Goal: Check status: Check status

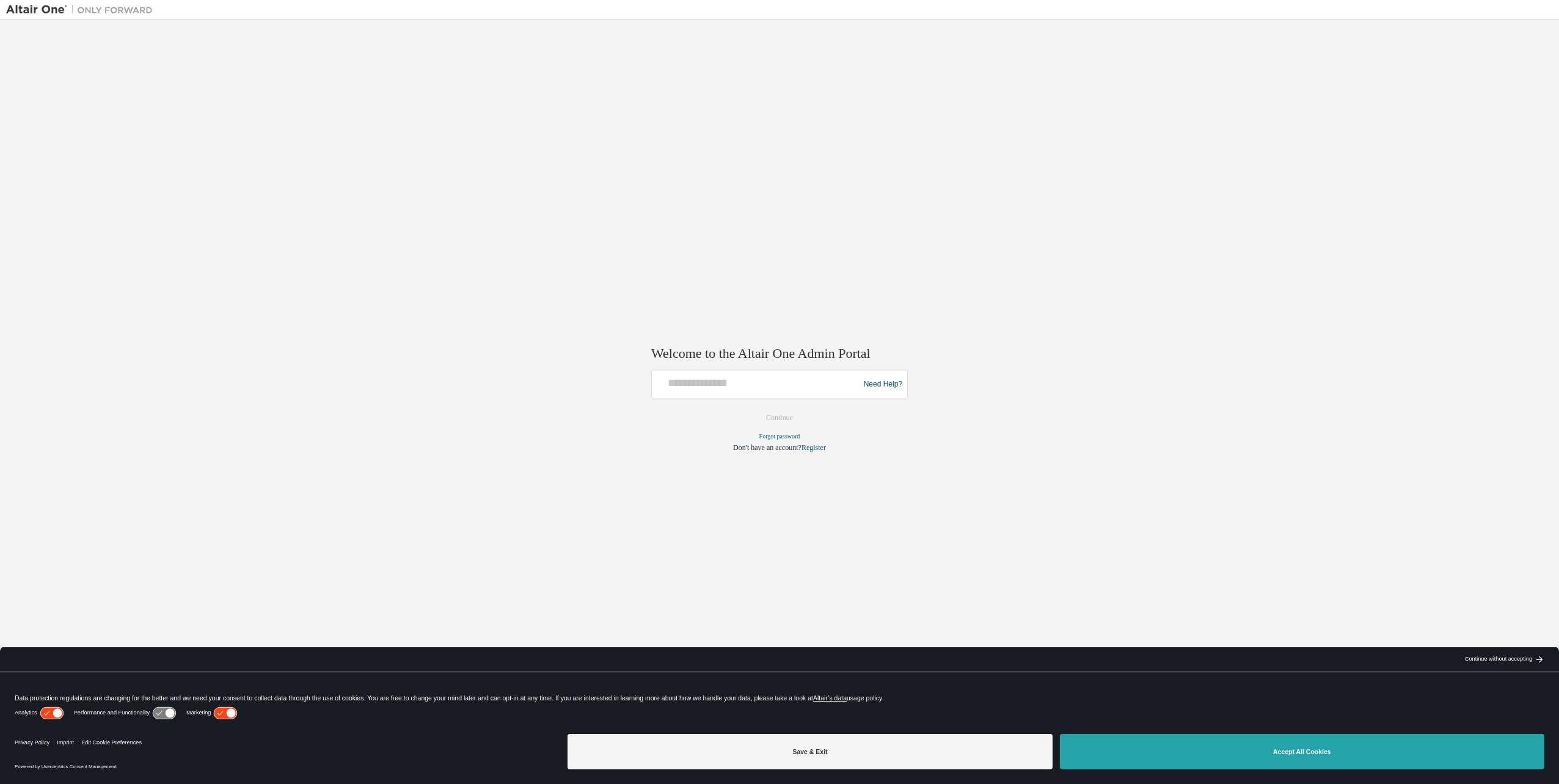
click at [1191, 745] on button "Accept All Cookies" at bounding box center [1303, 751] width 484 height 36
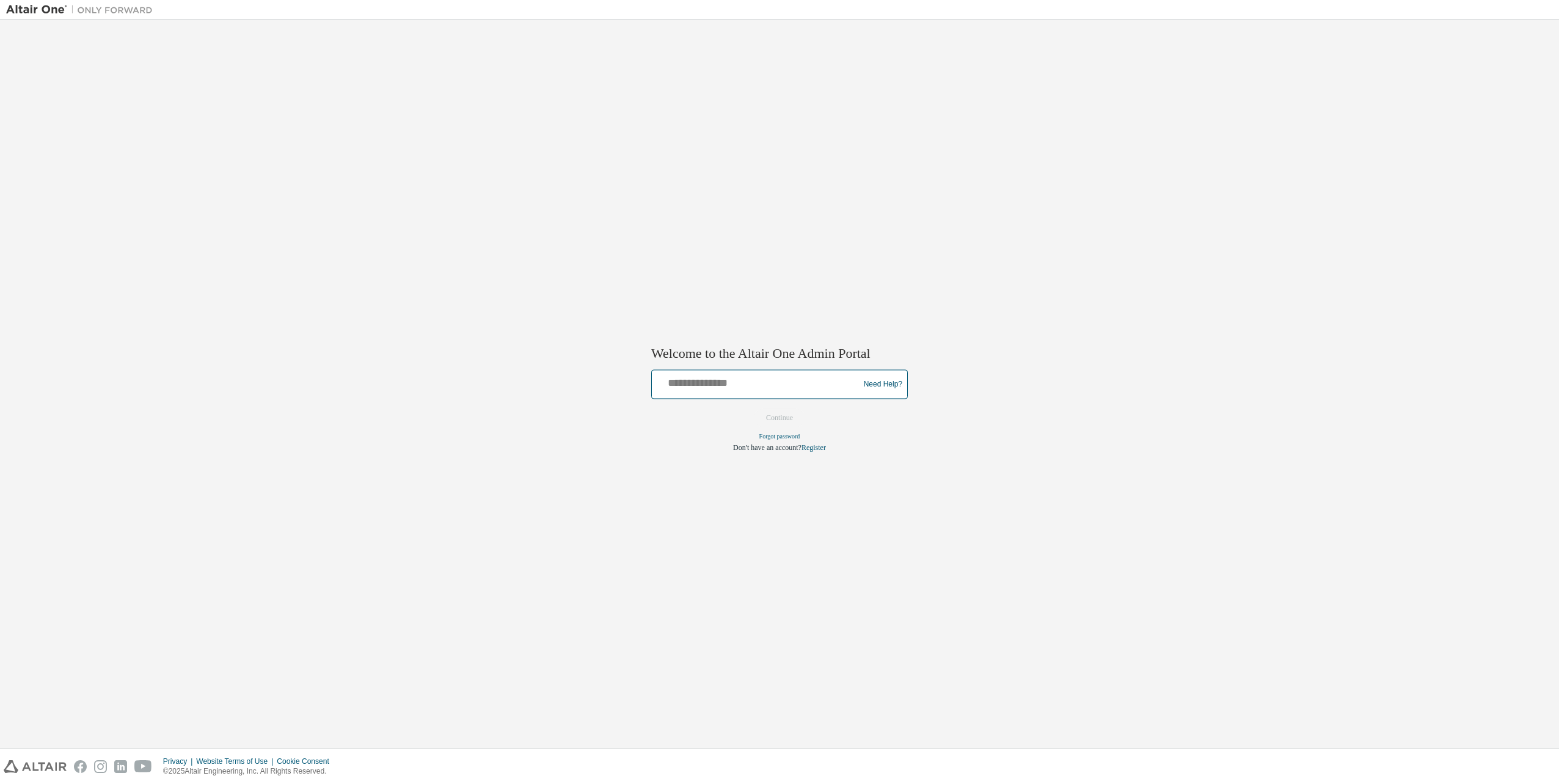
click at [726, 386] on input "text" at bounding box center [756, 382] width 201 height 17
type input "**********"
click at [773, 415] on button "Continue" at bounding box center [780, 418] width 52 height 18
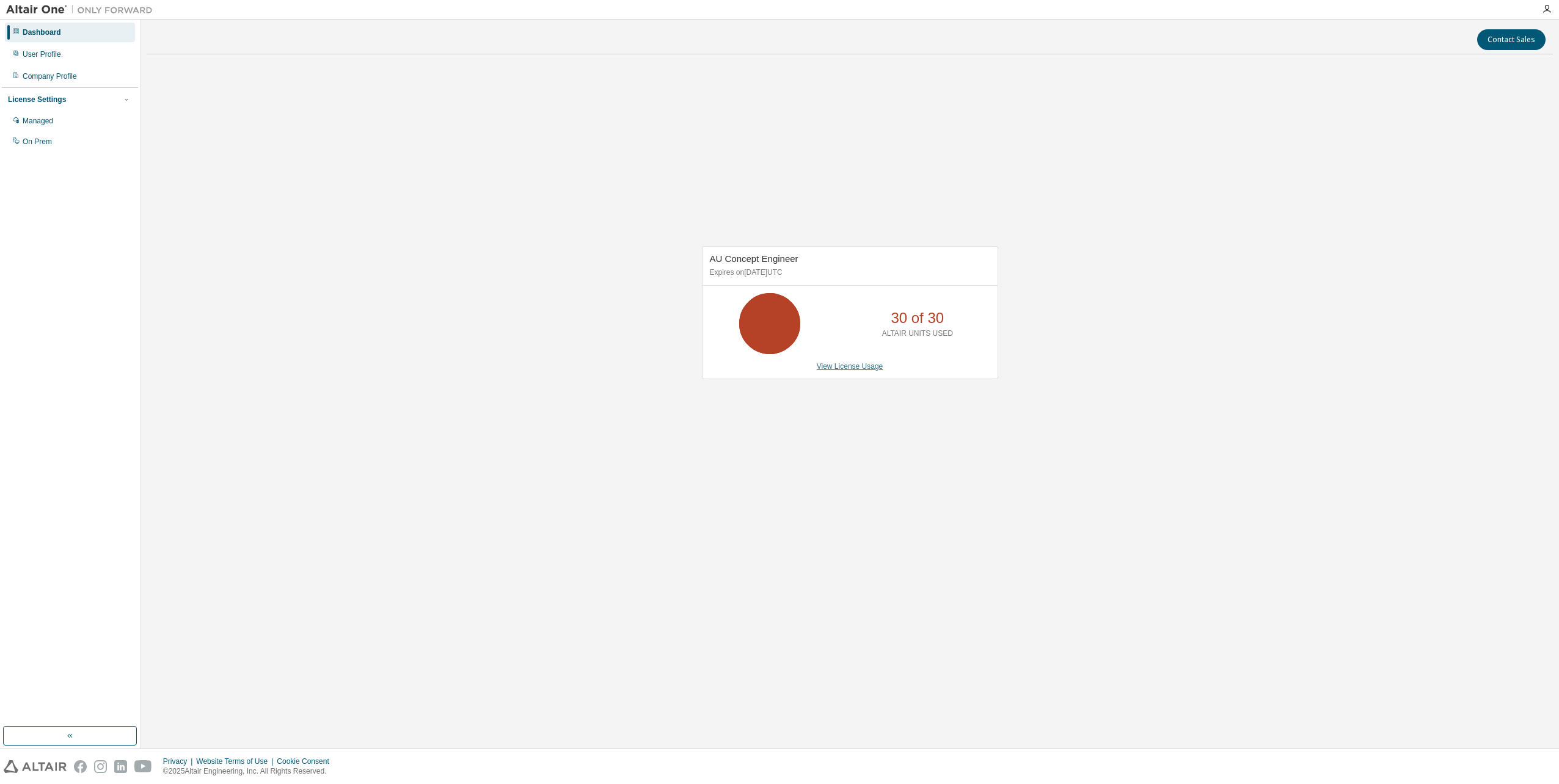
click at [849, 365] on link "View License Usage" at bounding box center [850, 366] width 67 height 9
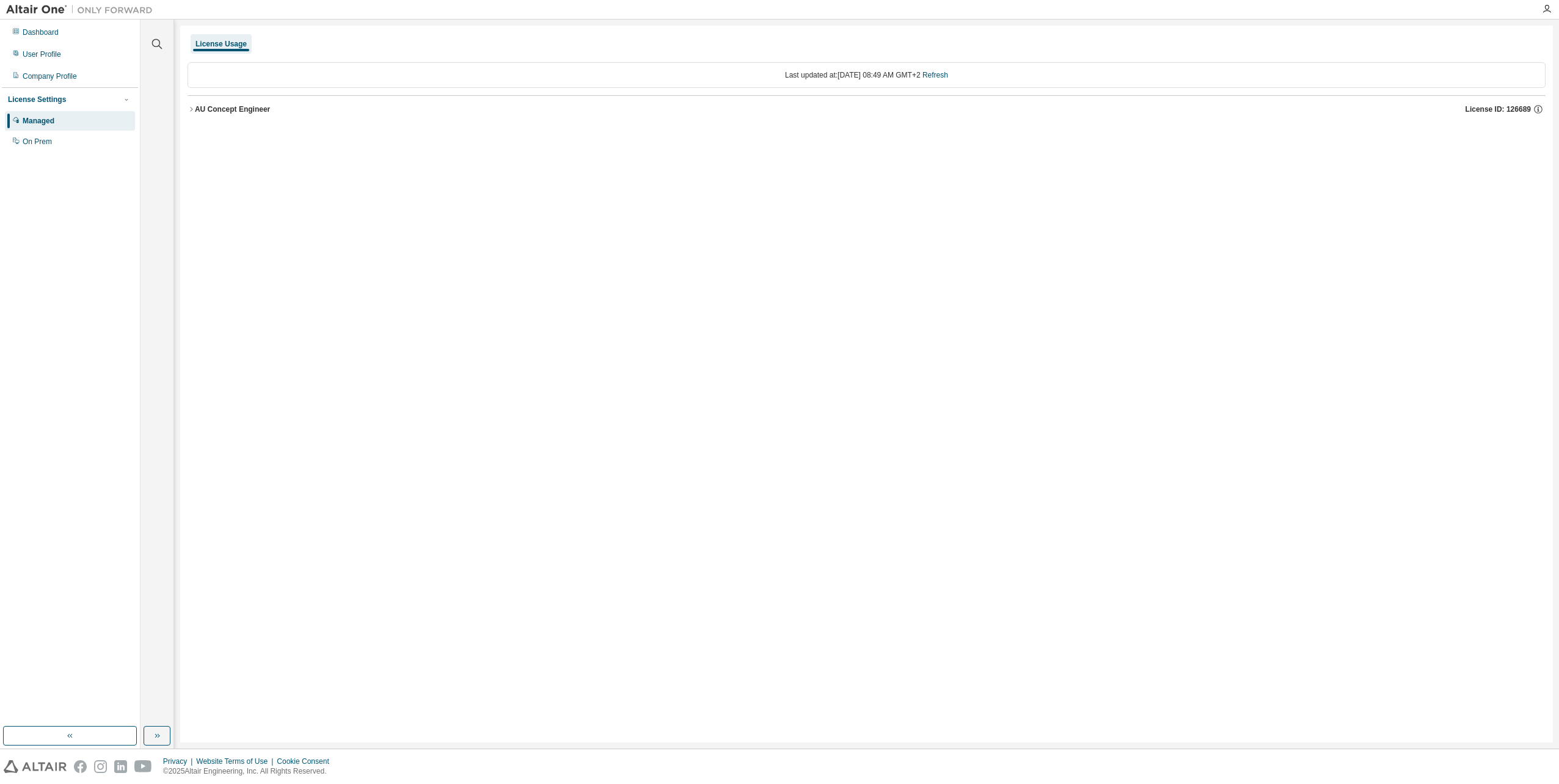
click at [196, 113] on div "AU Concept Engineer" at bounding box center [233, 110] width 75 height 10
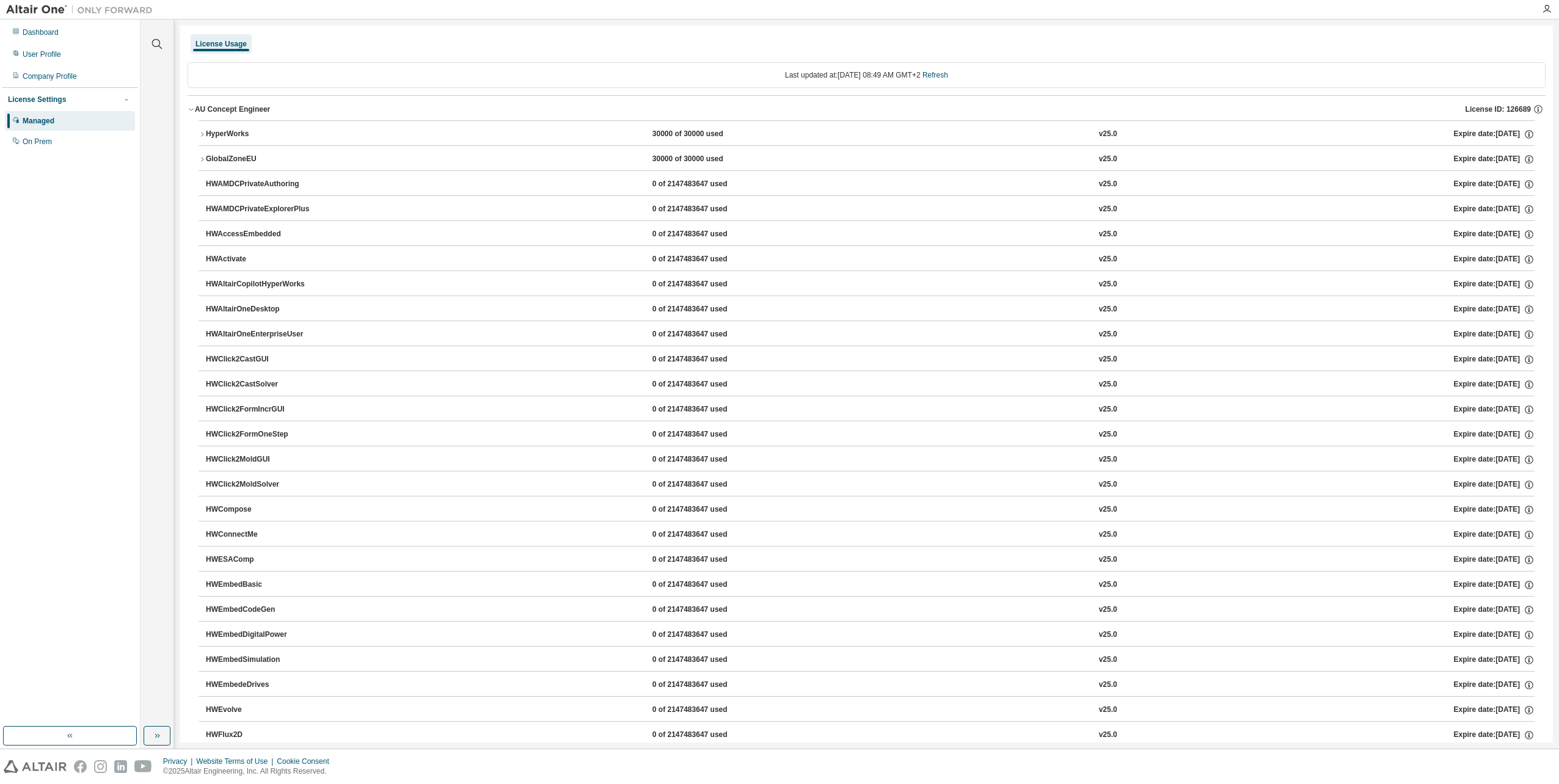
click at [213, 156] on div "GlobalZoneEU" at bounding box center [260, 159] width 110 height 11
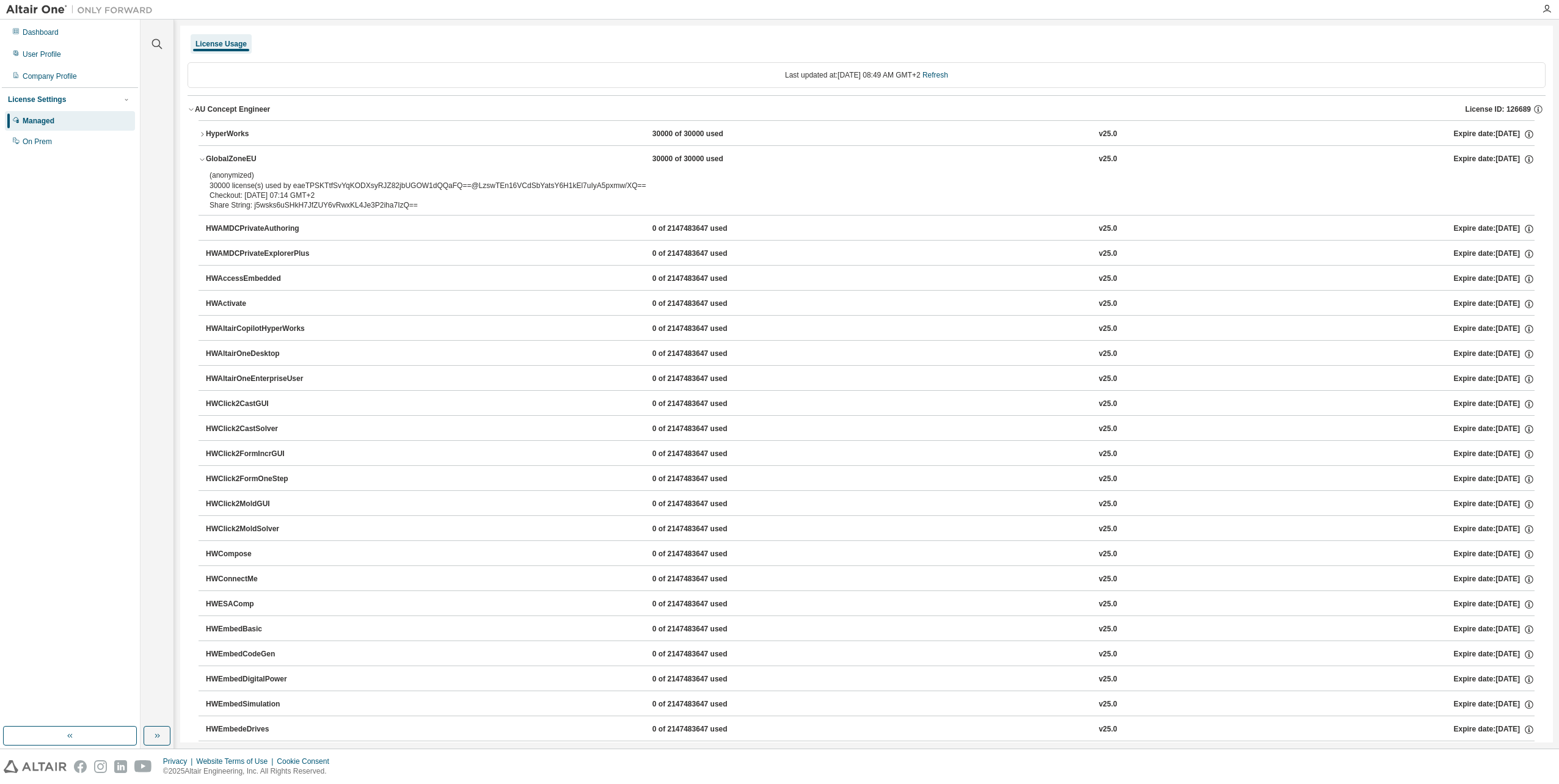
click at [213, 132] on div "HyperWorks" at bounding box center [260, 134] width 110 height 11
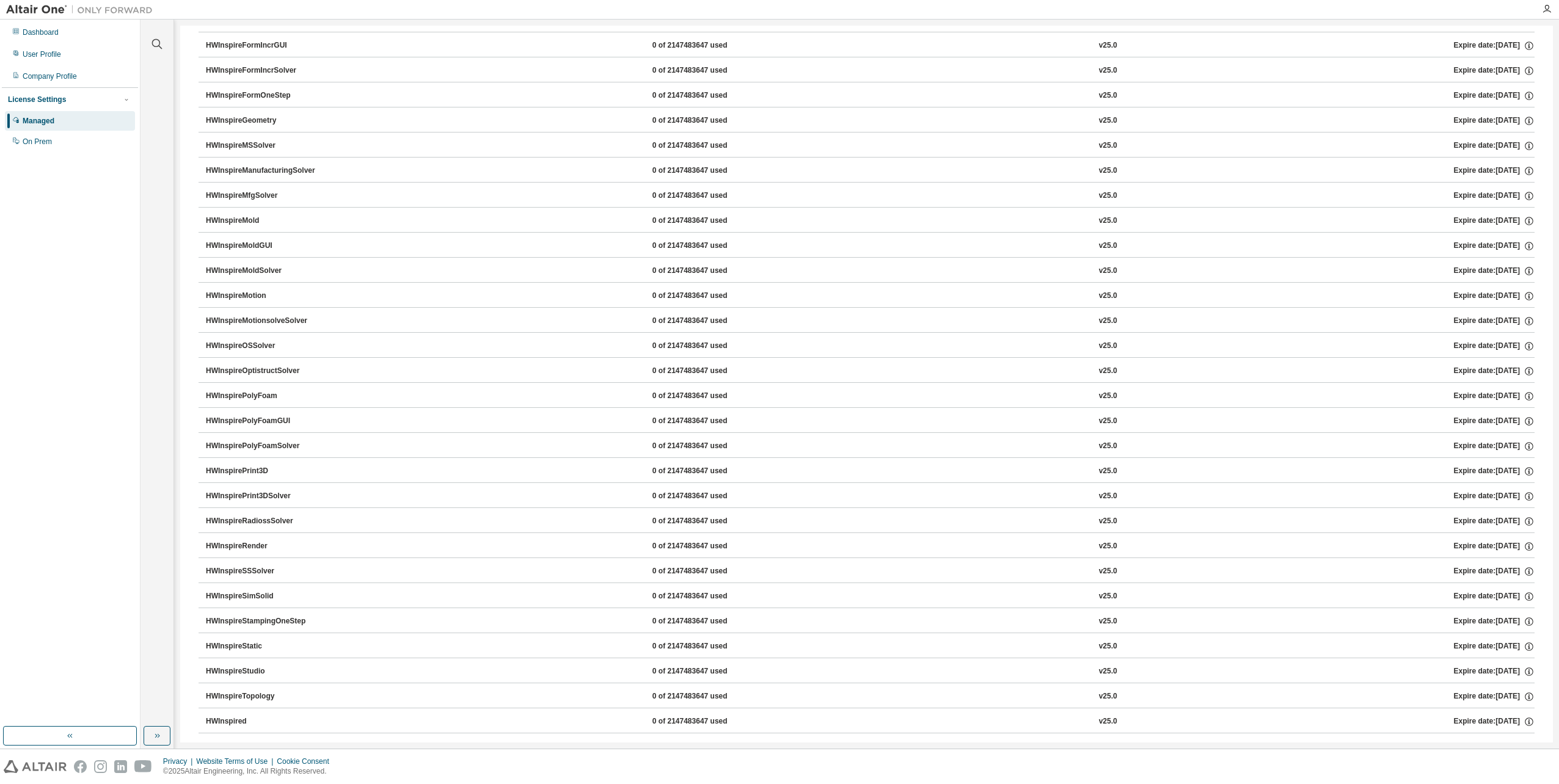
scroll to position [1693, 0]
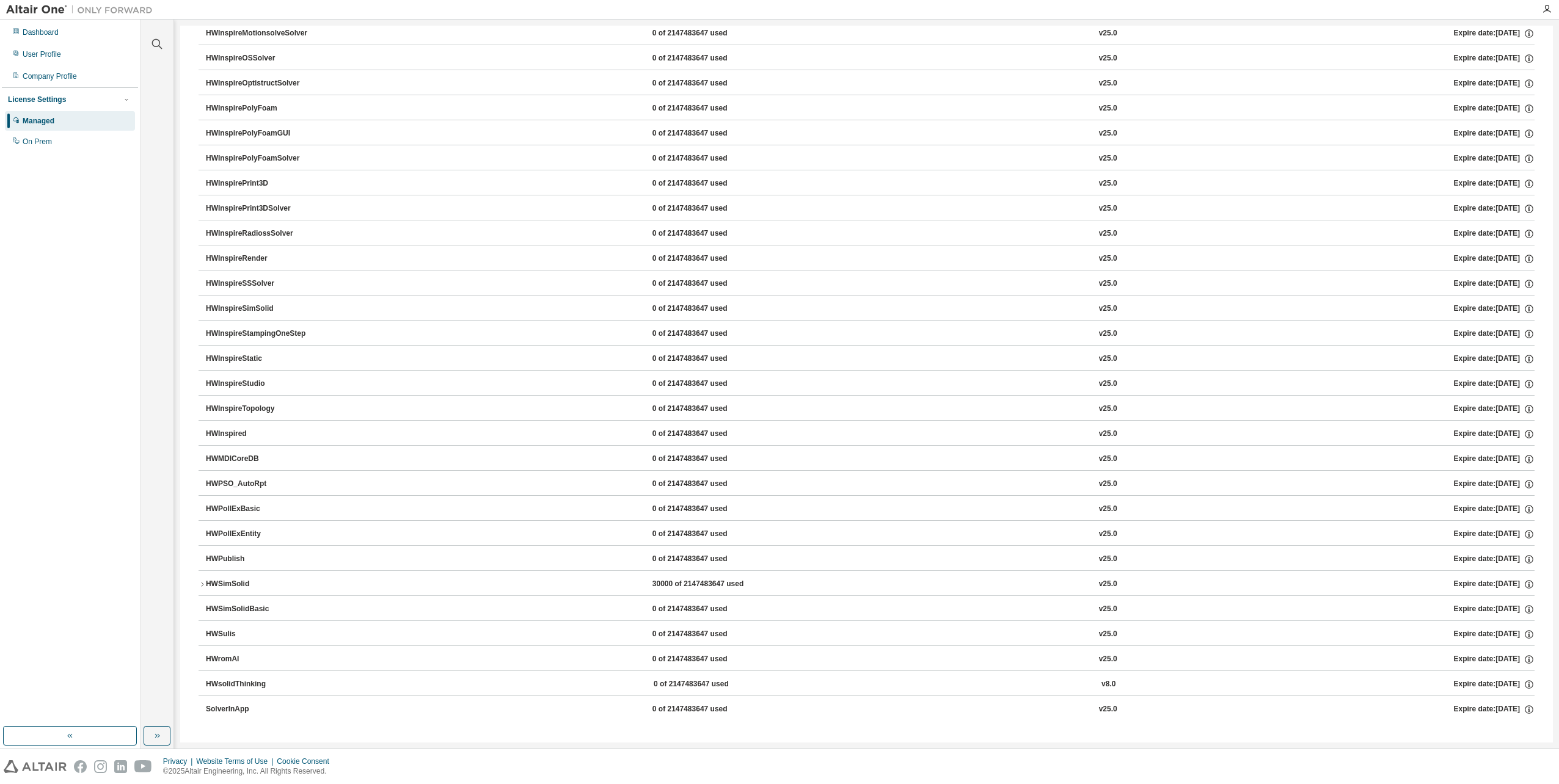
click at [208, 585] on div "HWSimSolid" at bounding box center [260, 585] width 110 height 11
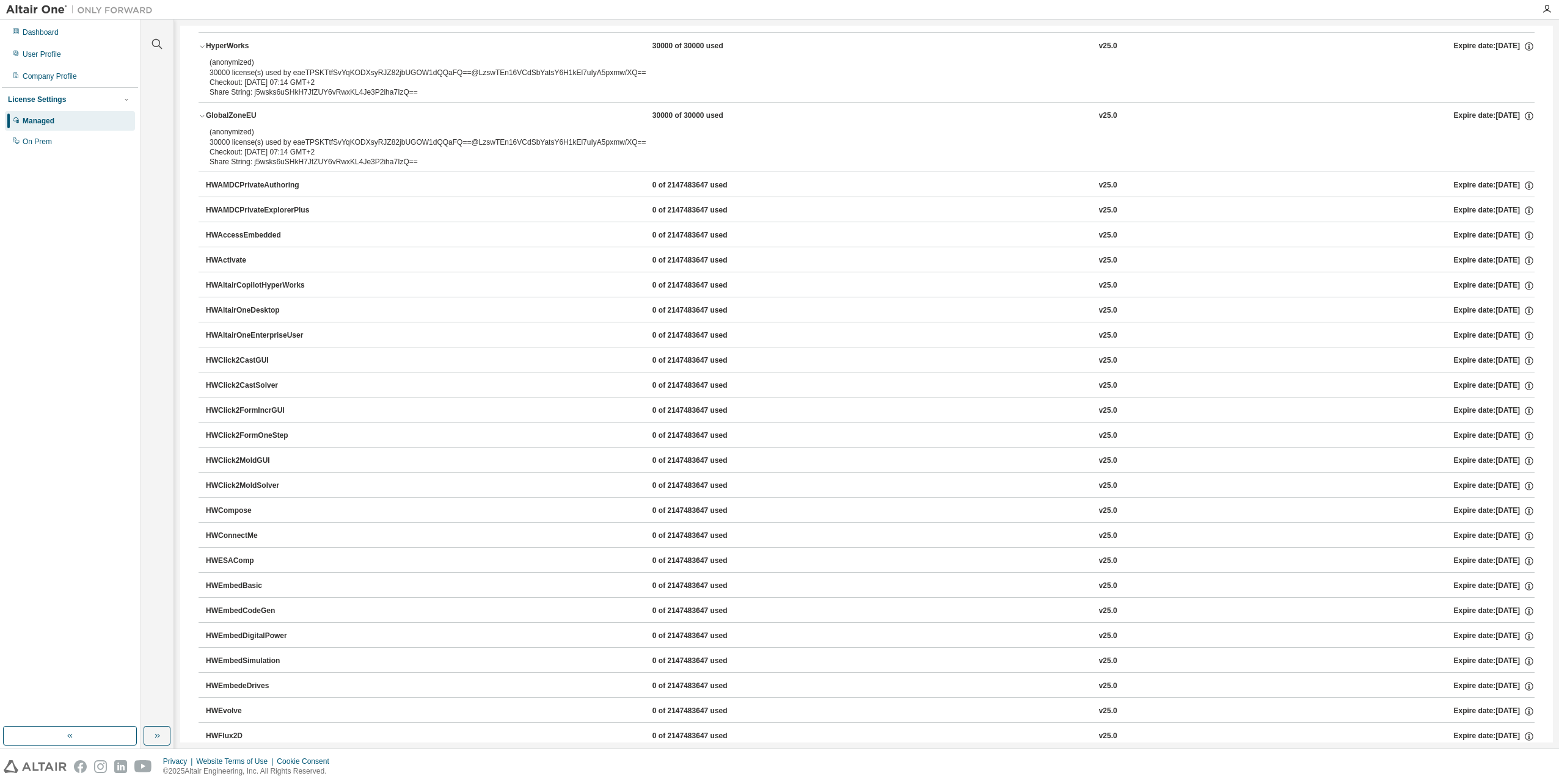
scroll to position [0, 0]
